Goal: Navigation & Orientation: Find specific page/section

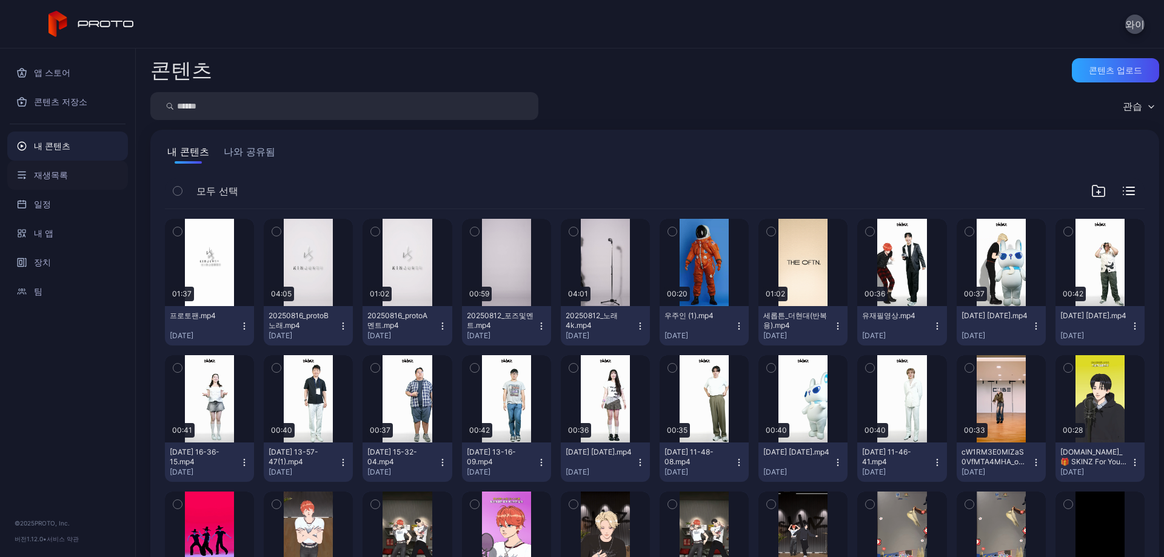
click at [57, 178] on font "재생목록" at bounding box center [51, 175] width 34 height 10
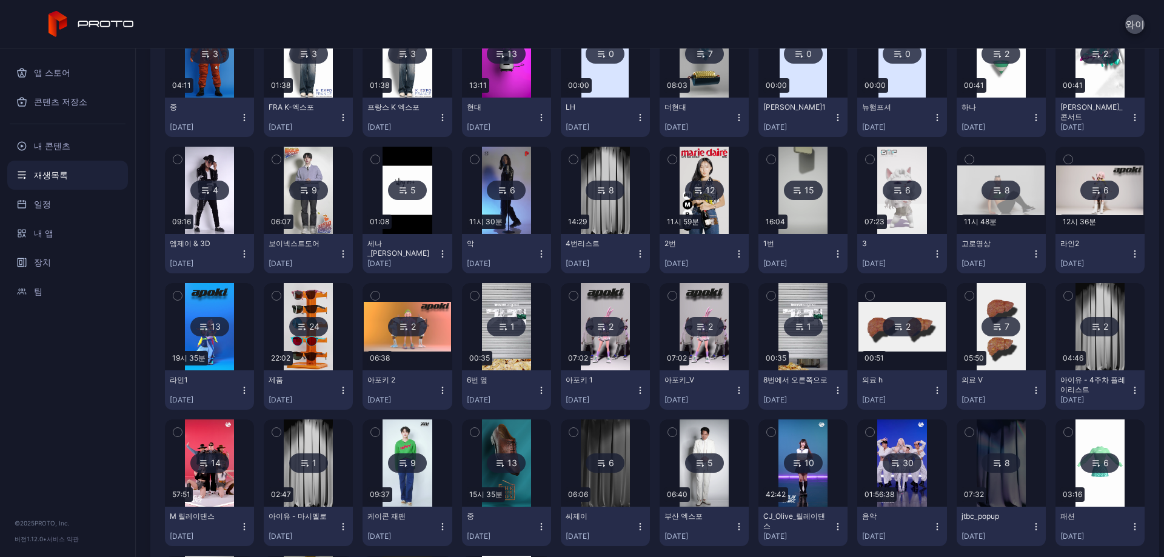
scroll to position [777, 0]
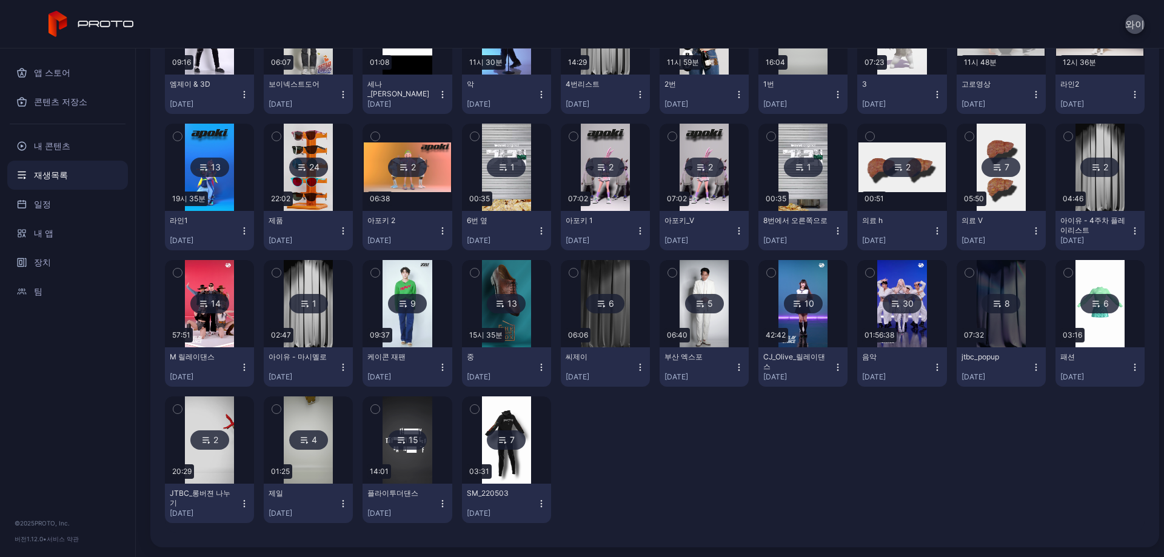
click at [1096, 309] on div "6" at bounding box center [1099, 303] width 39 height 19
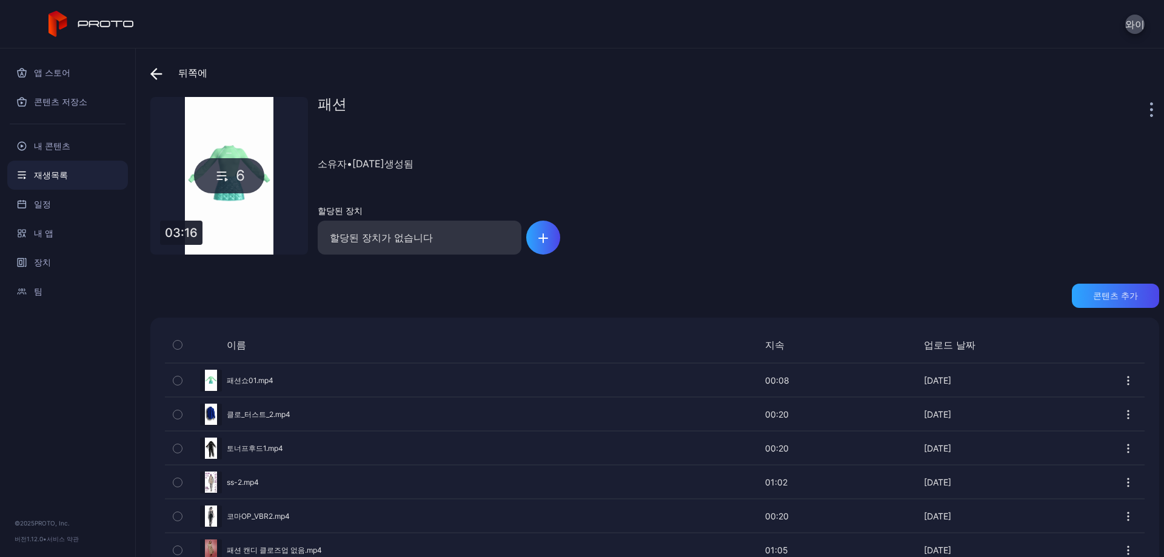
scroll to position [35, 0]
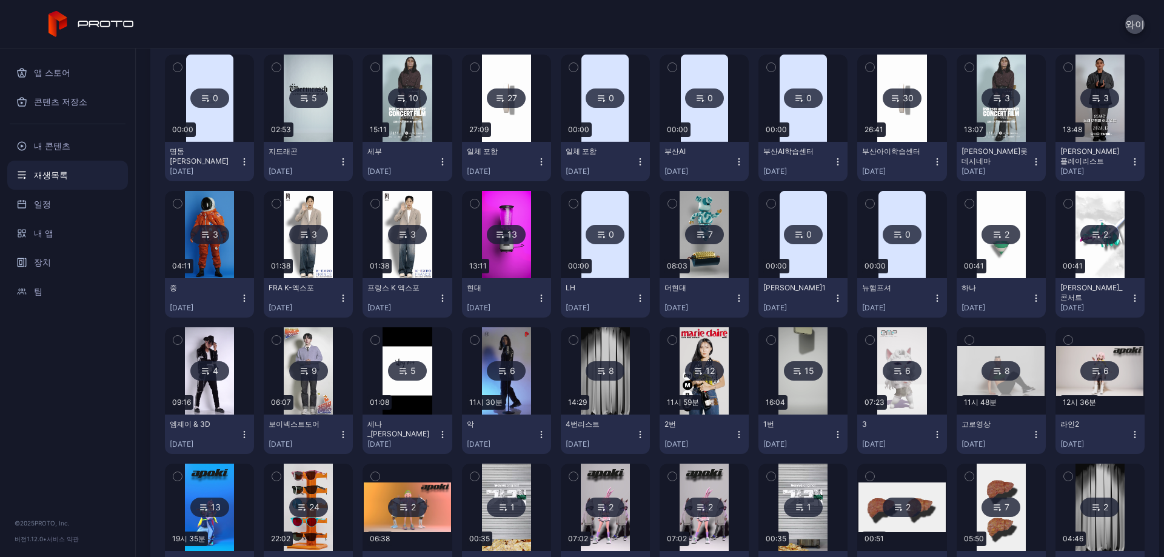
scroll to position [292, 0]
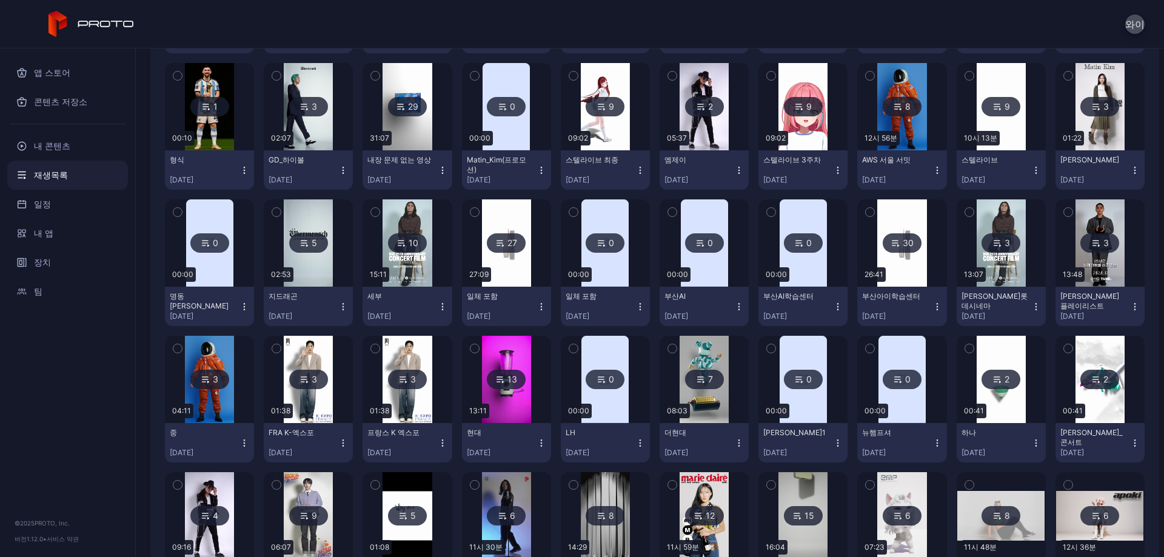
click at [509, 379] on font "13" at bounding box center [512, 379] width 10 height 10
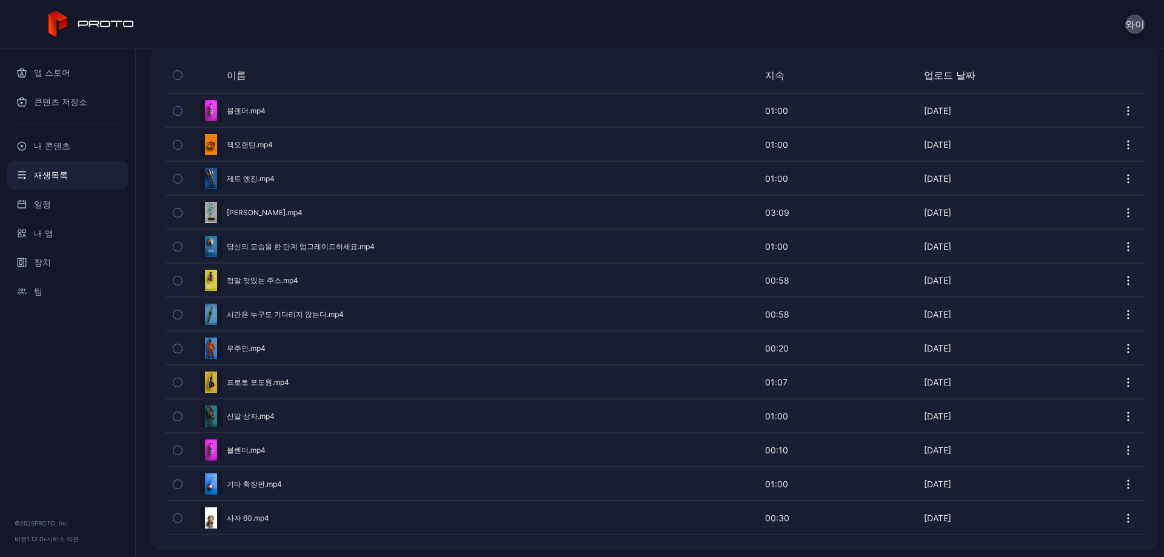
scroll to position [272, 0]
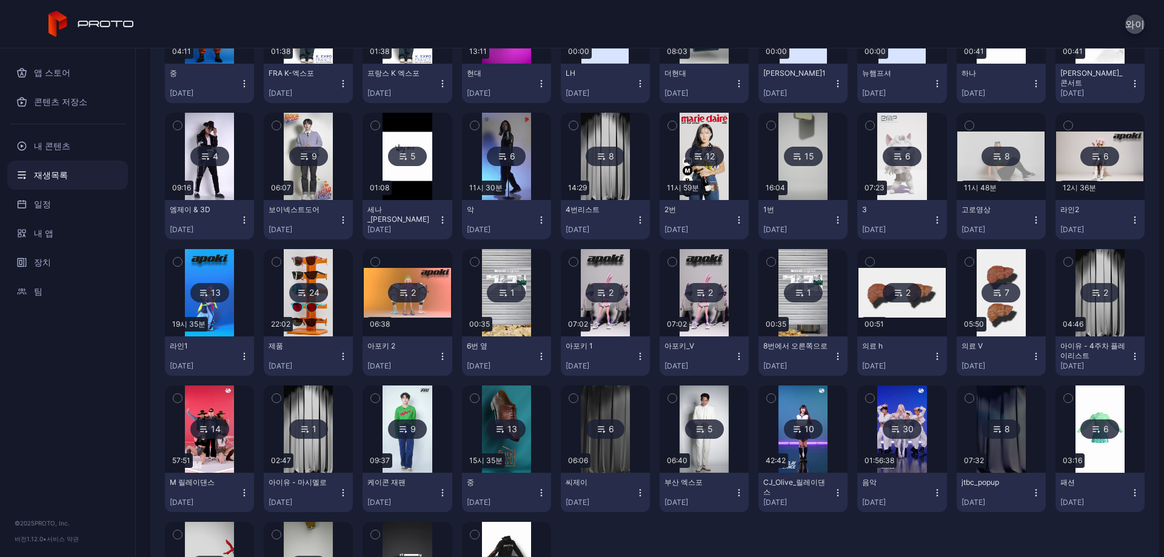
scroll to position [777, 0]
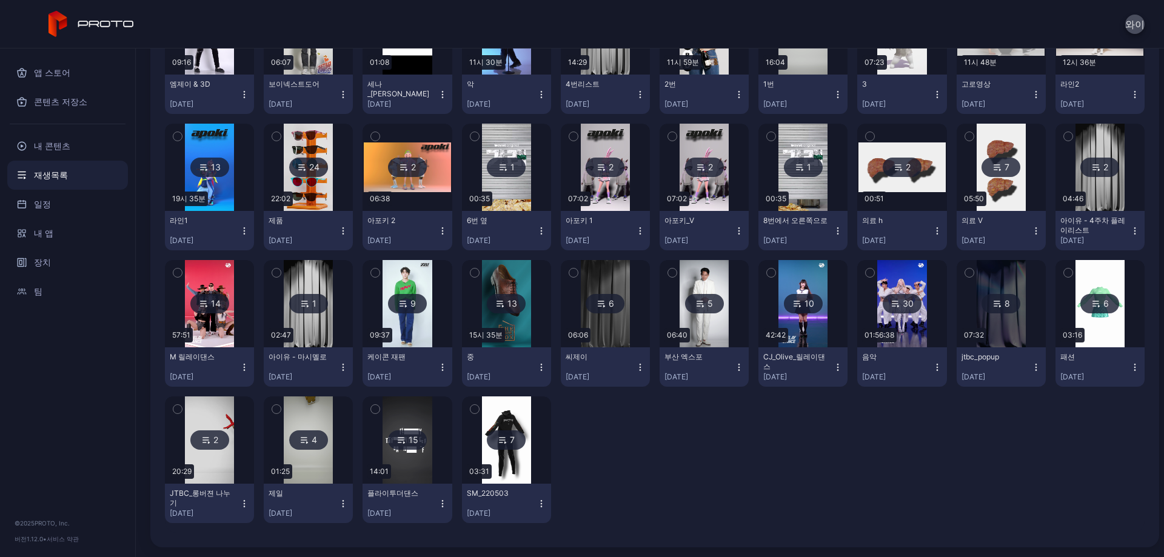
click at [305, 462] on img at bounding box center [308, 439] width 49 height 87
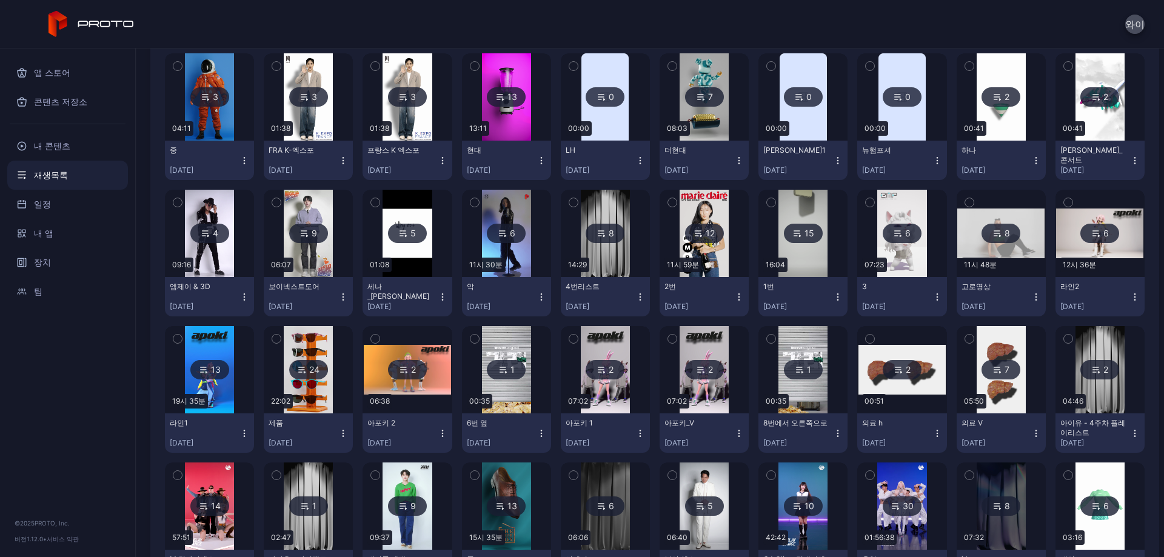
scroll to position [535, 0]
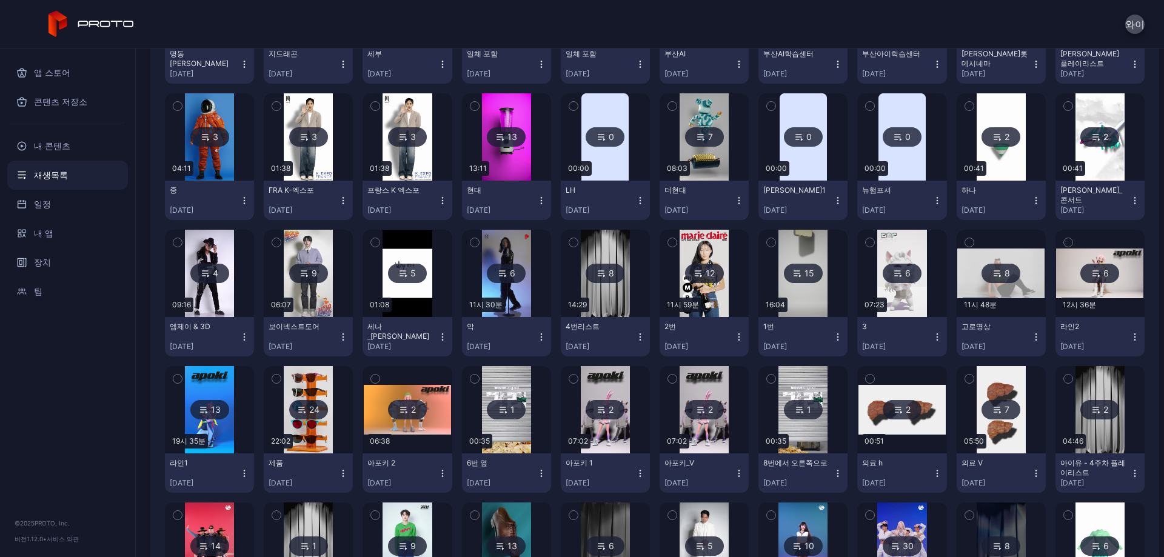
click at [290, 408] on div "24" at bounding box center [308, 409] width 39 height 19
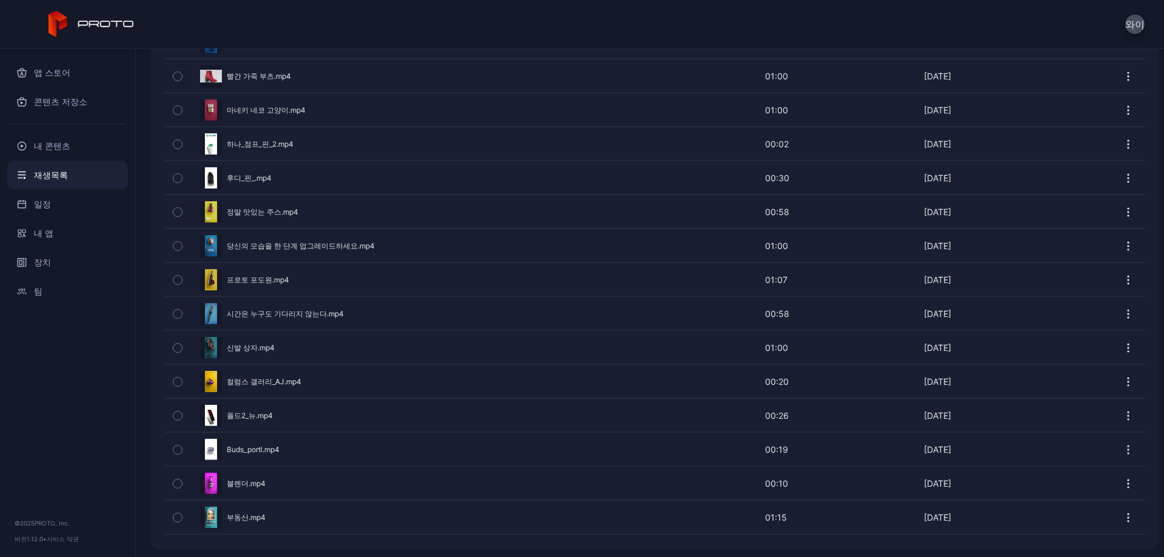
scroll to position [645, 0]
click at [64, 176] on font "재생목록" at bounding box center [51, 175] width 34 height 10
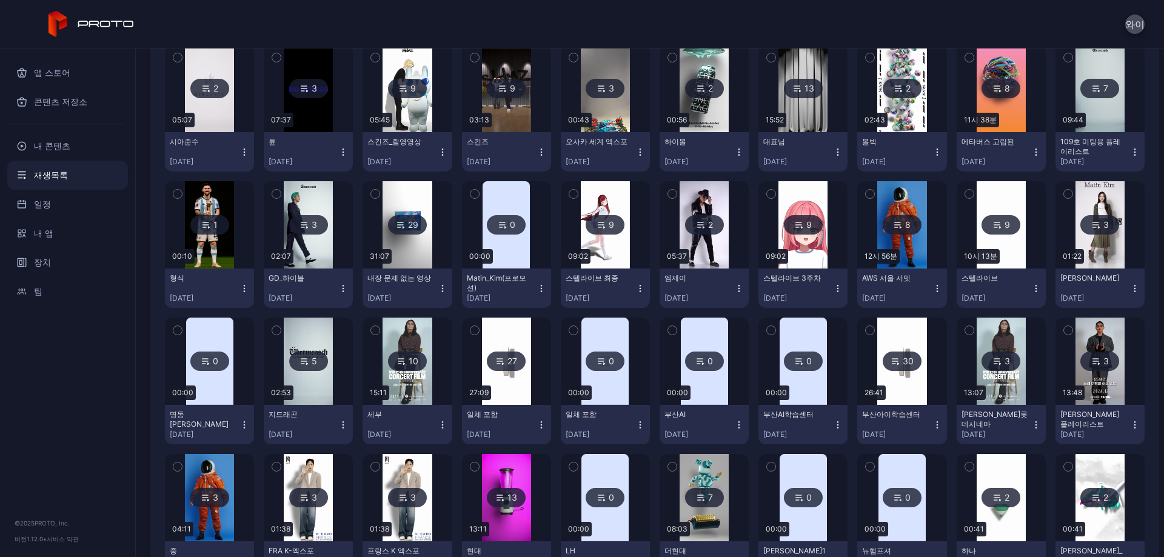
scroll to position [171, 0]
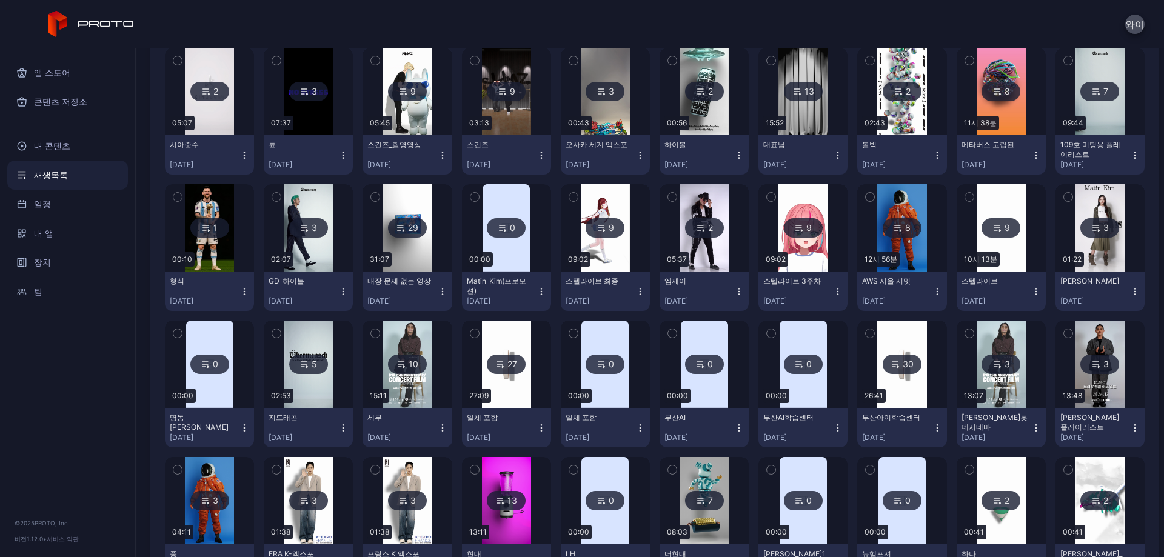
click at [884, 119] on img at bounding box center [901, 91] width 49 height 87
